Goal: Find specific page/section: Find specific page/section

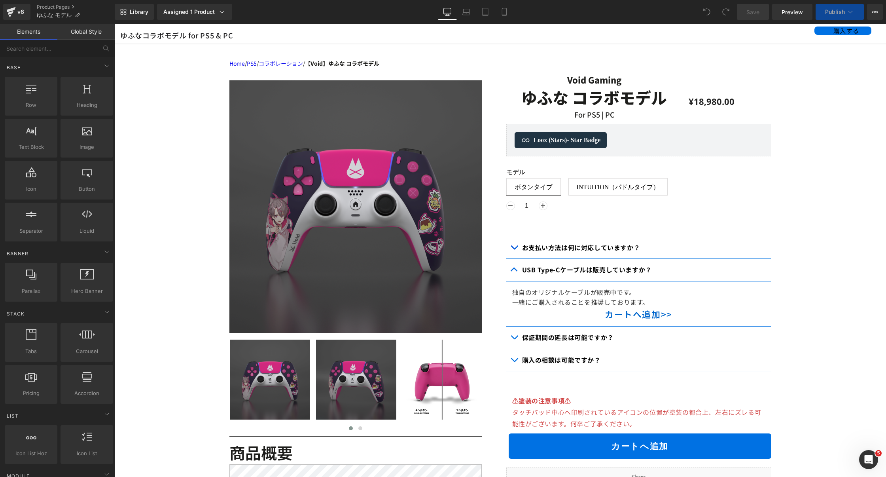
scroll to position [61, 0]
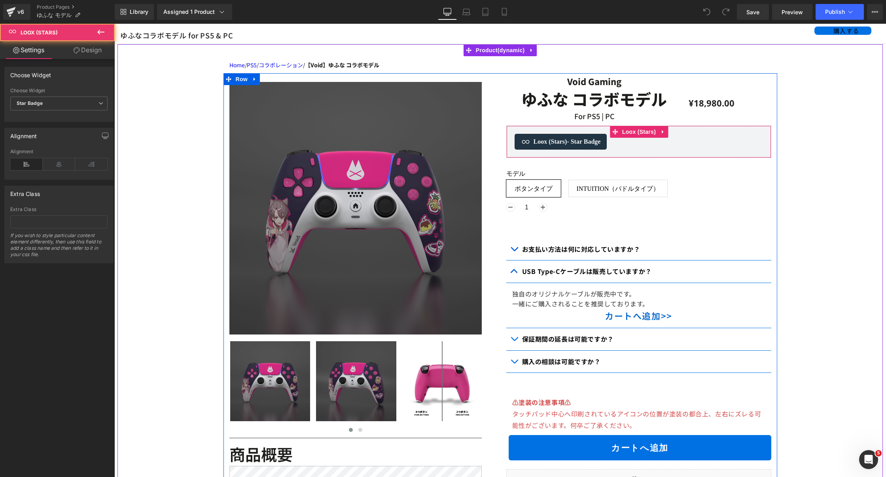
click at [672, 147] on div "Loox (Stars) - Star Badge" at bounding box center [639, 142] width 249 height 16
click at [643, 137] on span "Loox (Stars)" at bounding box center [639, 132] width 38 height 12
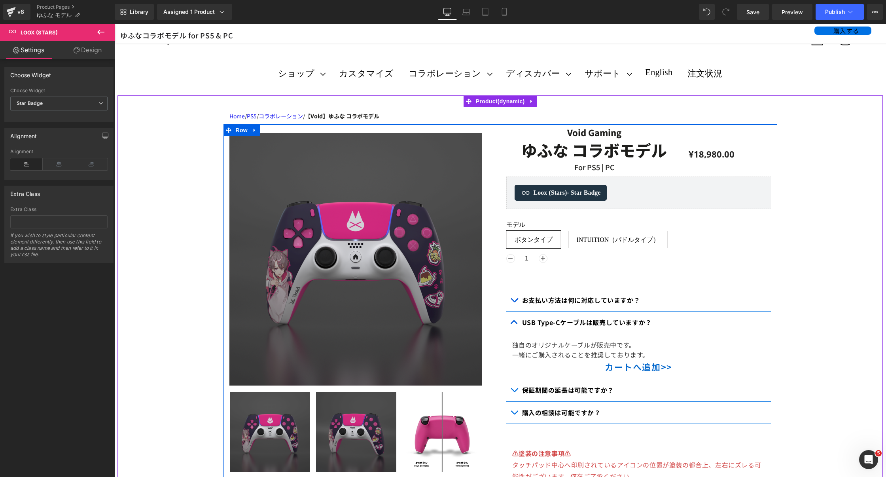
scroll to position [0, 0]
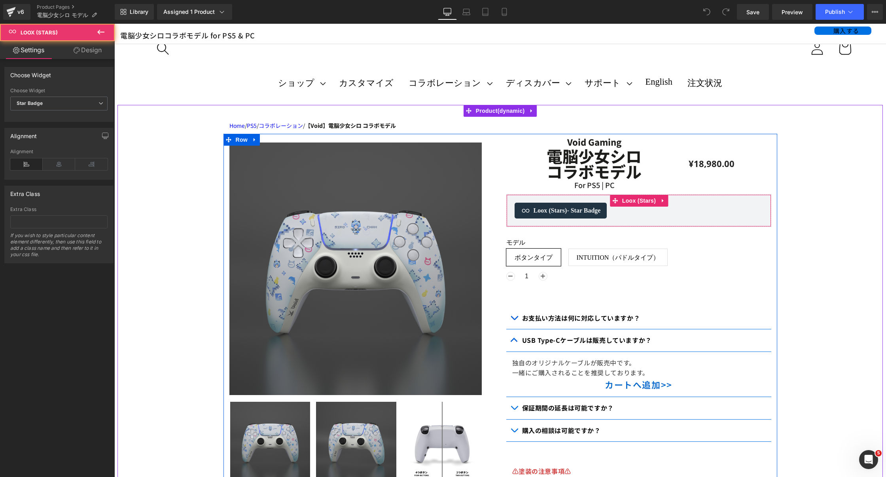
click at [550, 211] on span "Loox (Stars) - Star Badge" at bounding box center [567, 210] width 67 height 9
click at [632, 204] on span "Loox (Stars)" at bounding box center [639, 201] width 38 height 12
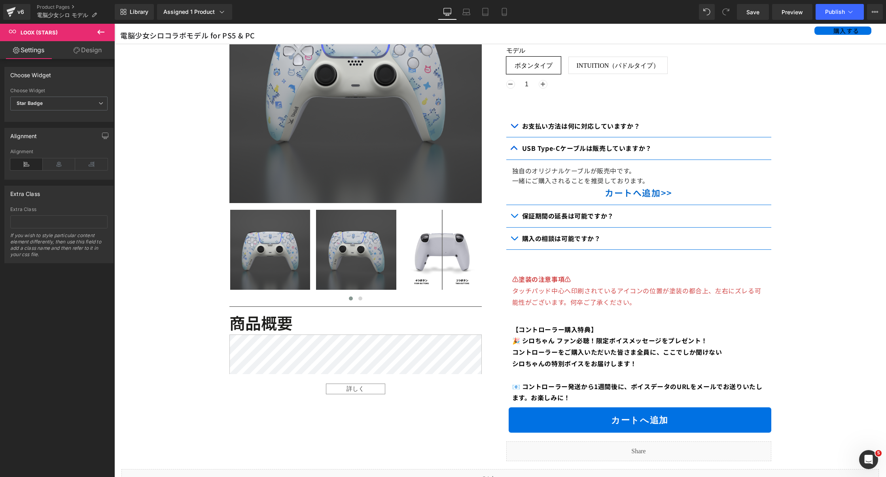
scroll to position [120, 0]
